Goal: Information Seeking & Learning: Learn about a topic

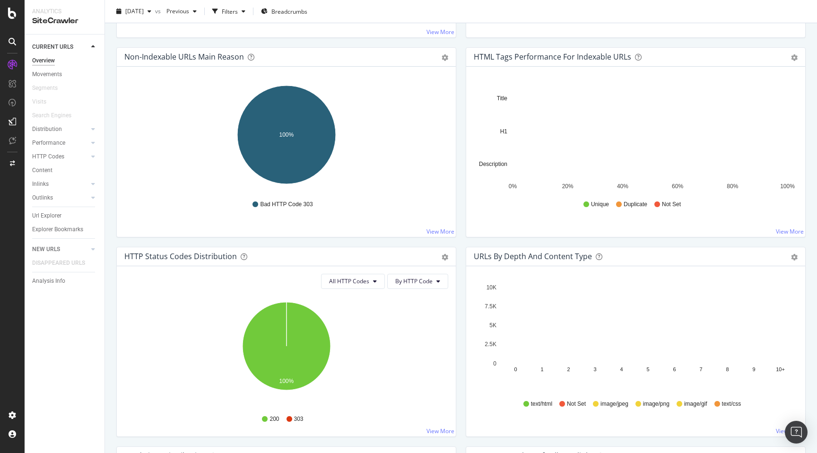
scroll to position [315, 0]
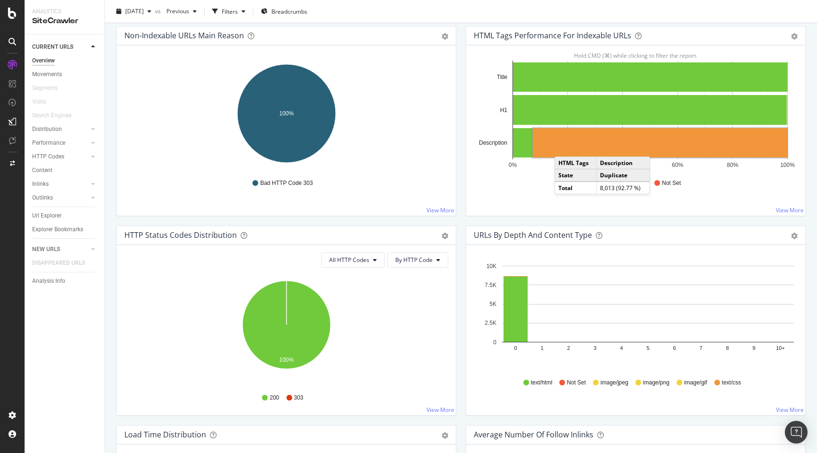
click at [564, 147] on rect "A chart." at bounding box center [660, 142] width 254 height 29
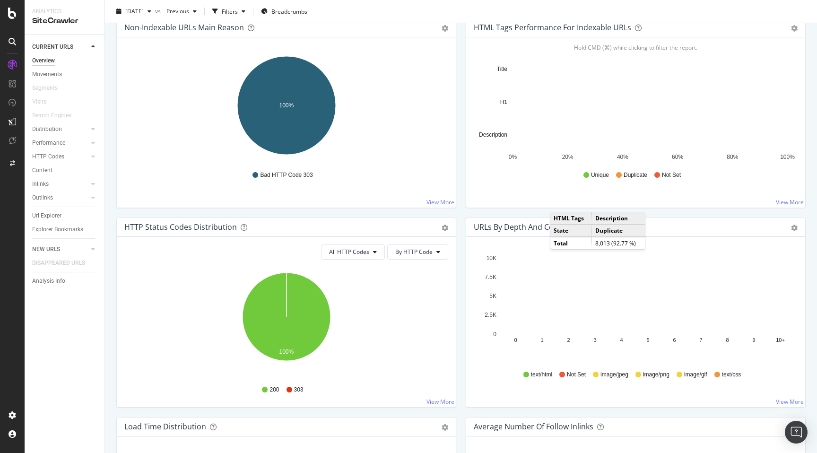
scroll to position [329, 0]
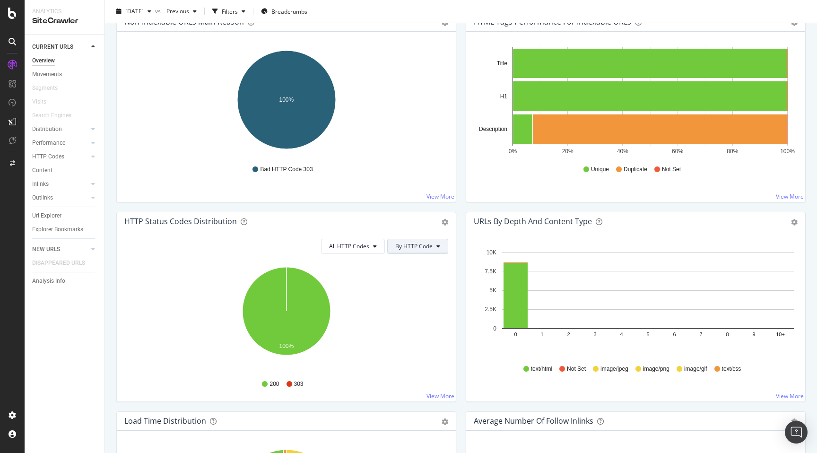
click at [433, 245] on button "By HTTP Code" at bounding box center [417, 246] width 61 height 15
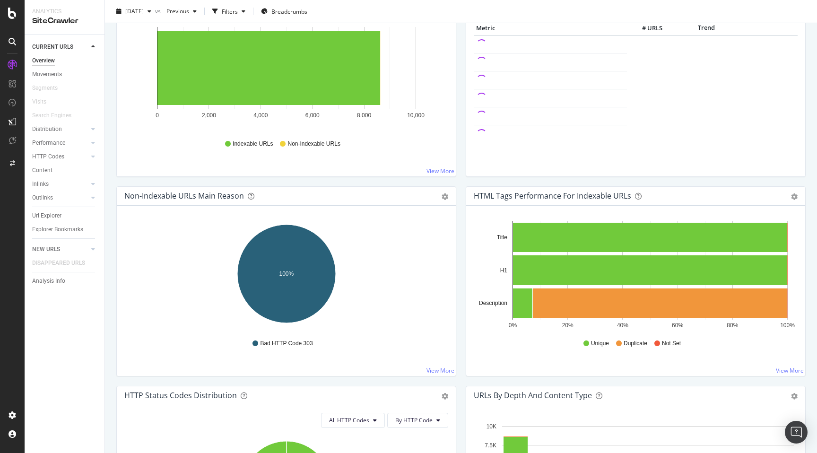
scroll to position [148, 0]
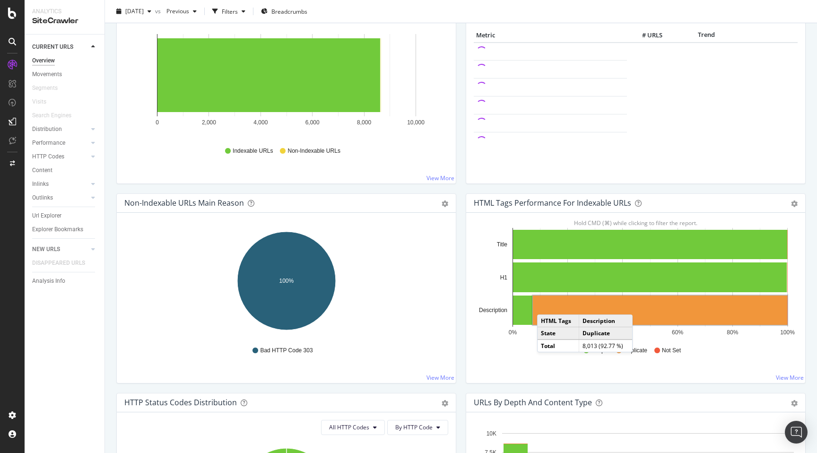
click at [547, 305] on rect "A chart." at bounding box center [660, 310] width 254 height 29
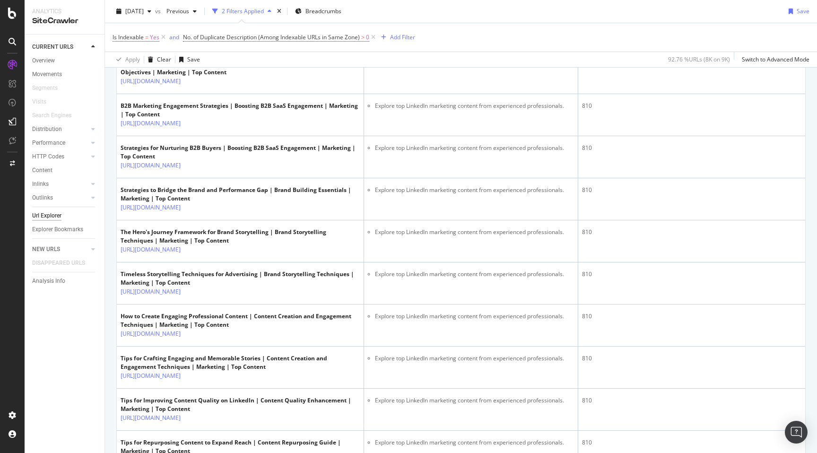
scroll to position [1407, 0]
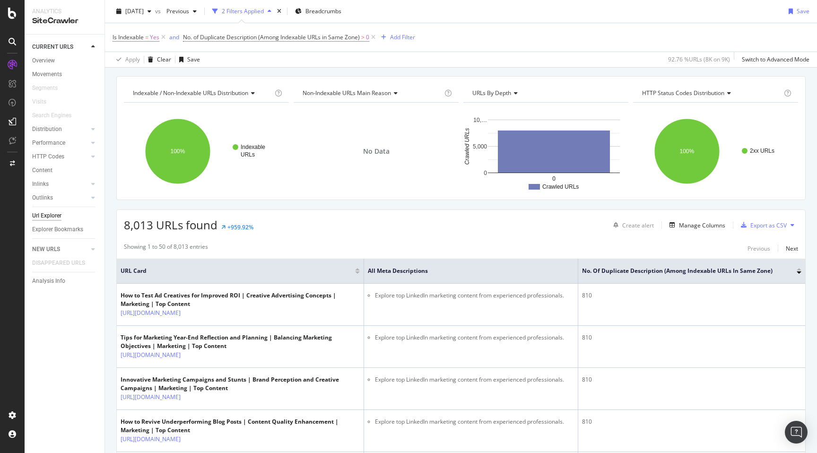
scroll to position [0, 0]
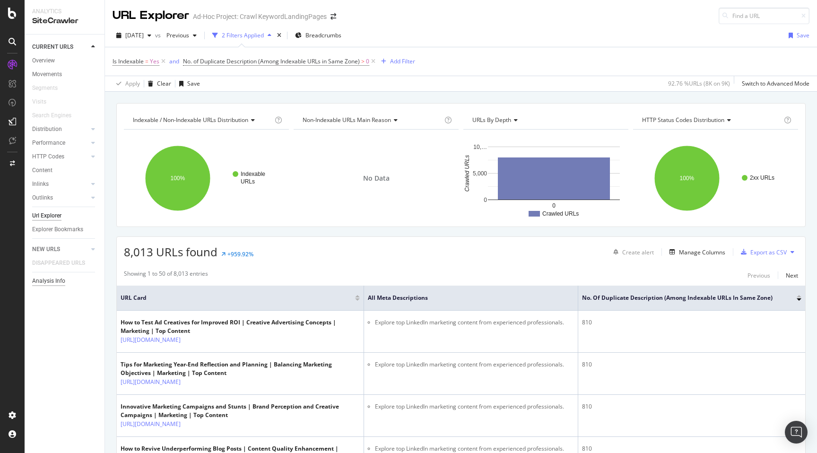
click at [54, 282] on div "Analysis Info" at bounding box center [48, 281] width 33 height 10
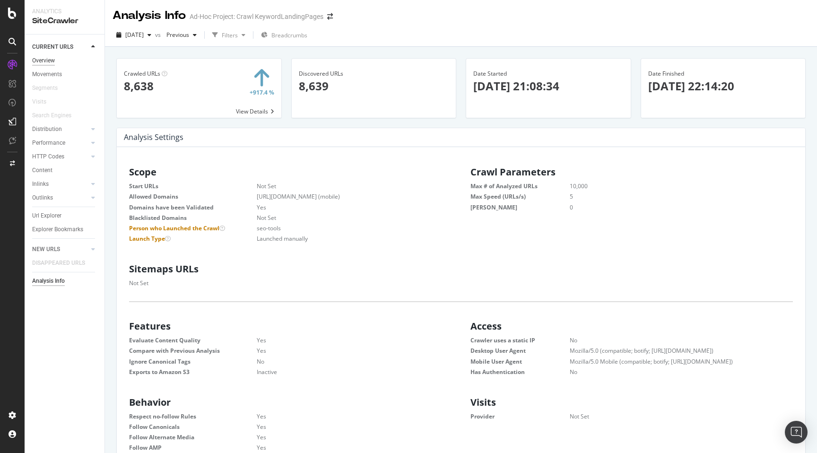
click at [48, 63] on div "Overview" at bounding box center [43, 61] width 23 height 10
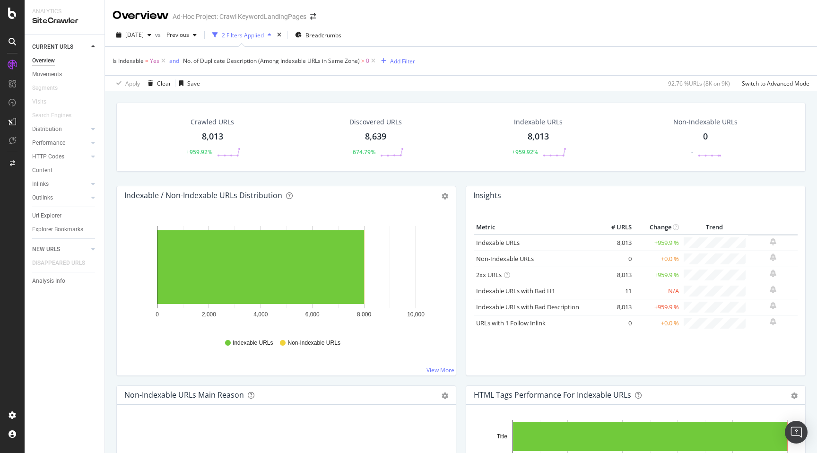
click at [12, 44] on icon at bounding box center [13, 42] width 8 height 8
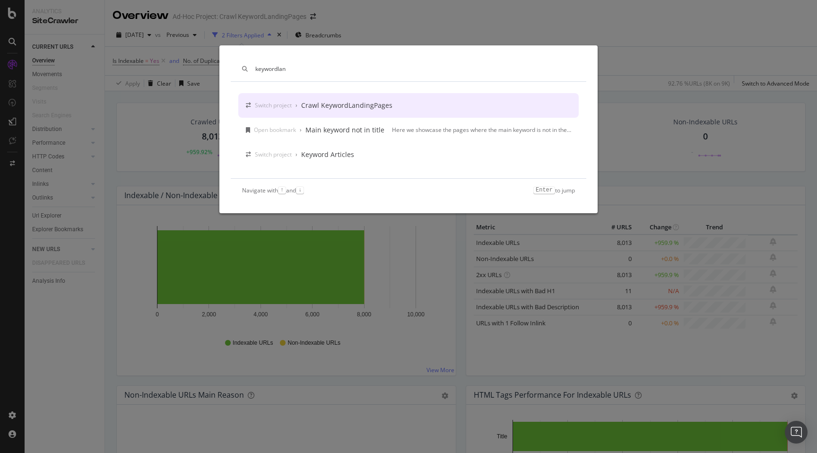
type input "keywordlan"
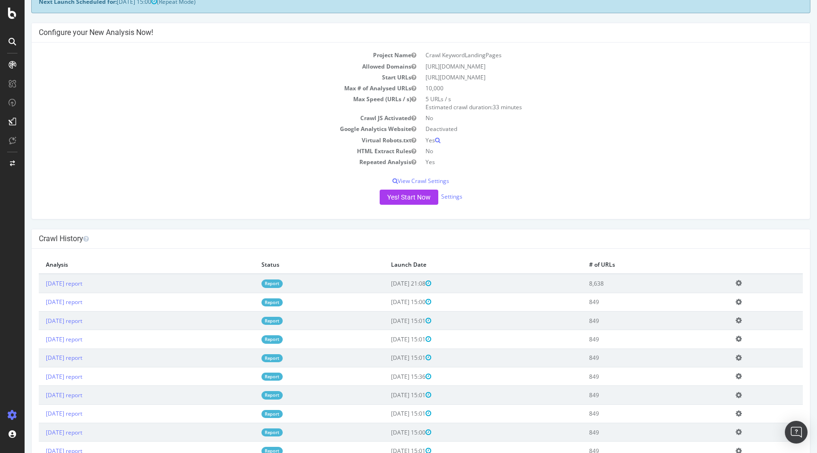
scroll to position [74, 0]
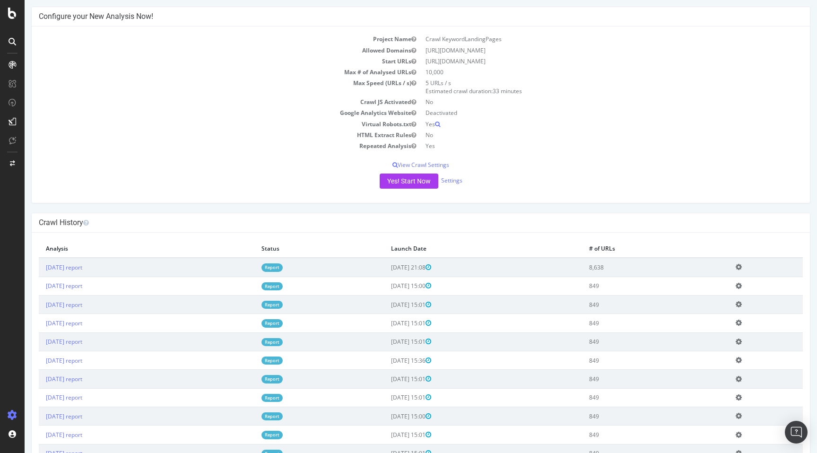
click at [626, 270] on td "8,638" at bounding box center [655, 267] width 147 height 19
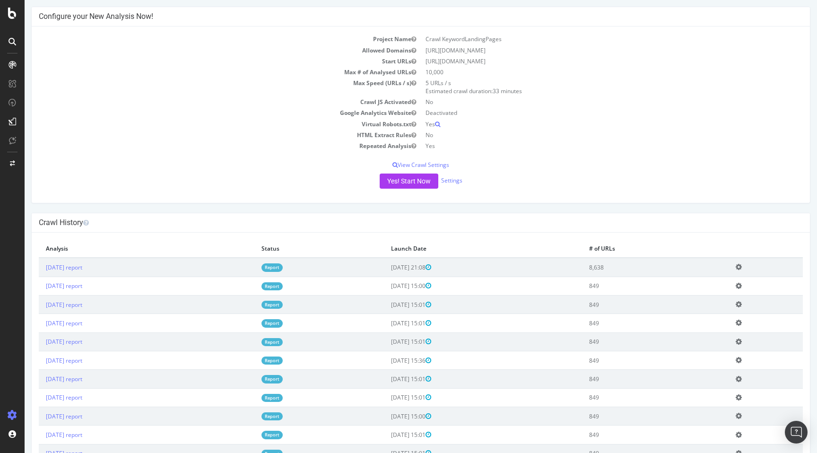
click at [648, 277] on td "849" at bounding box center [655, 286] width 147 height 18
click at [82, 270] on link "[DATE] report" at bounding box center [64, 267] width 36 height 8
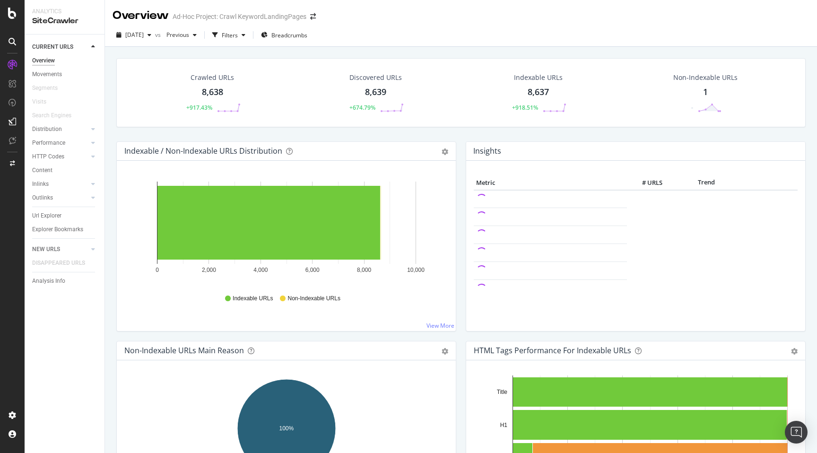
click at [710, 82] on div "Non-Indexable URLs" at bounding box center [706, 77] width 64 height 9
